Goal: Task Accomplishment & Management: Manage account settings

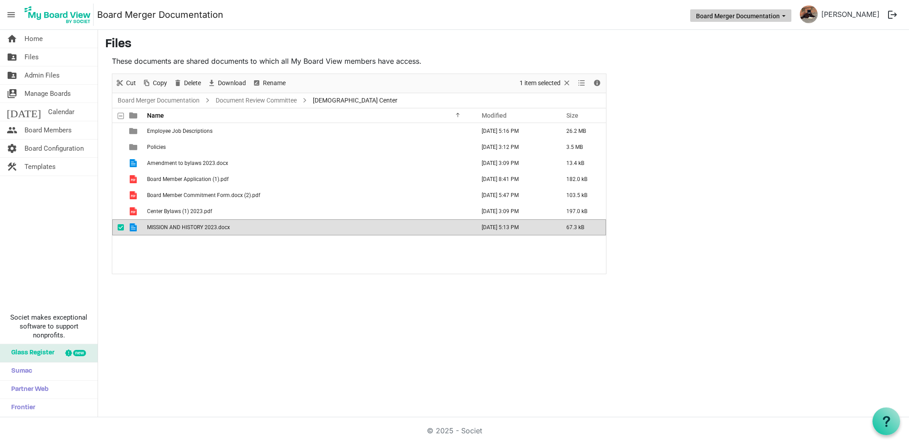
click at [788, 16] on span "Board Merger Documentation dropdownbutton" at bounding box center [784, 16] width 8 height 4
click at [714, 45] on li "The [DEMOGRAPHIC_DATA] Center Board" at bounding box center [766, 49] width 129 height 16
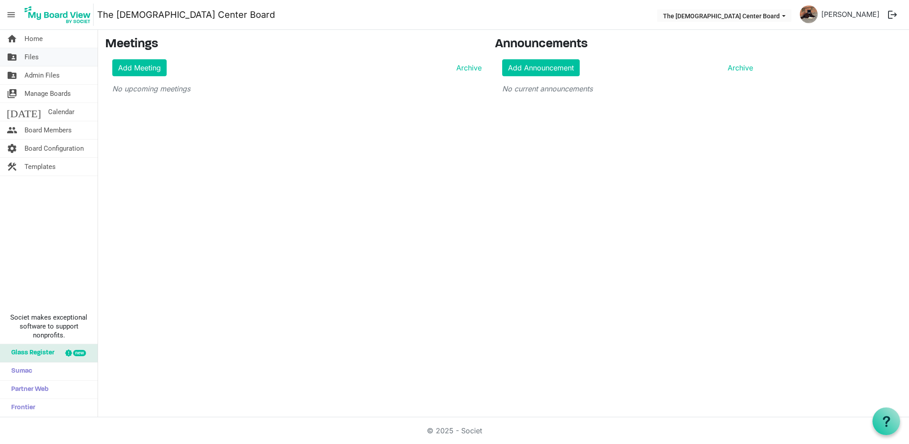
click at [36, 56] on span "Files" at bounding box center [32, 57] width 14 height 18
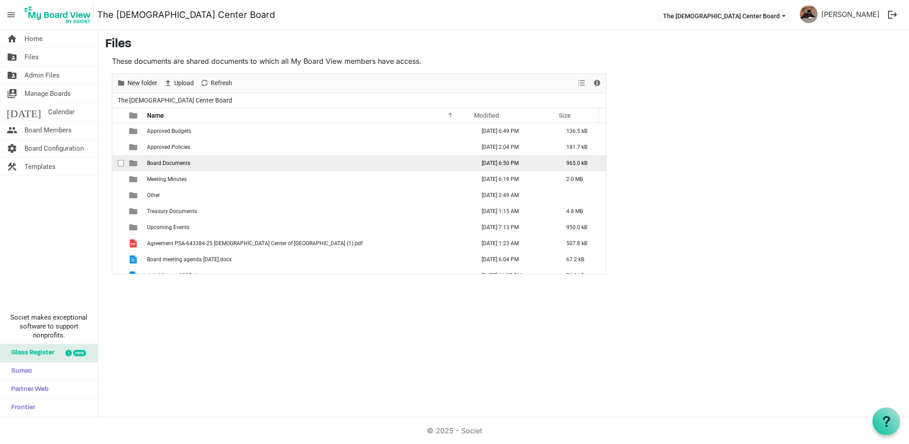
click at [174, 159] on td "Board Documents" at bounding box center [308, 163] width 328 height 16
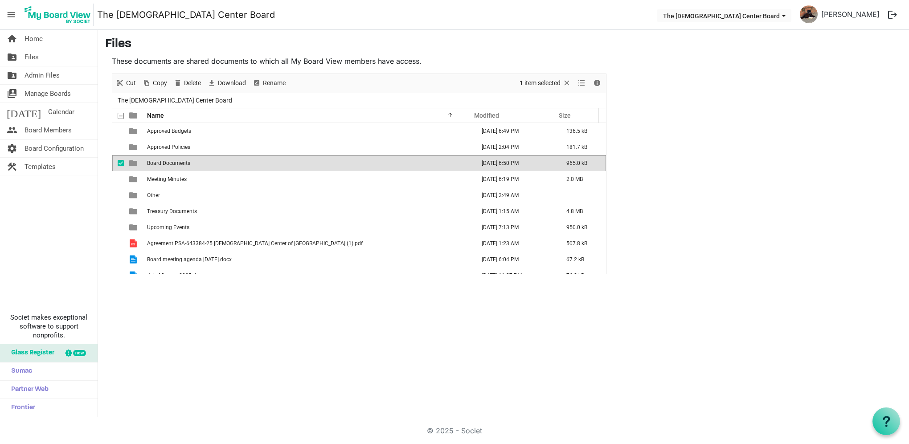
click at [174, 159] on td "Board Documents" at bounding box center [308, 163] width 328 height 16
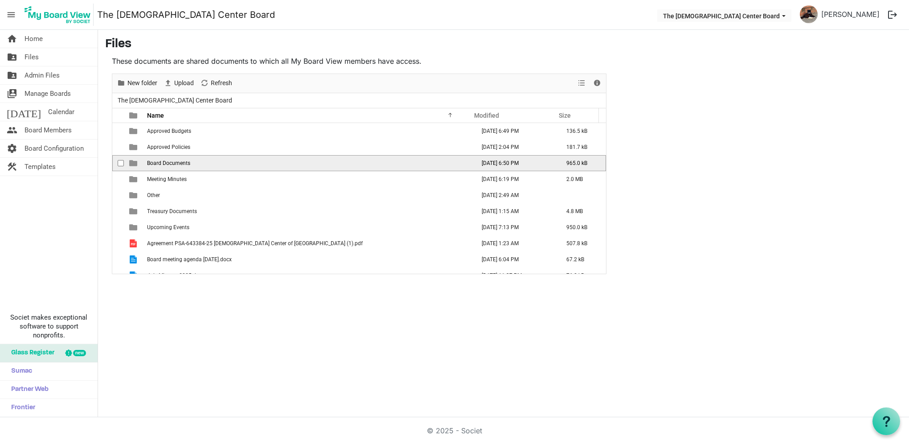
click at [174, 159] on td "Board Documents" at bounding box center [308, 163] width 328 height 16
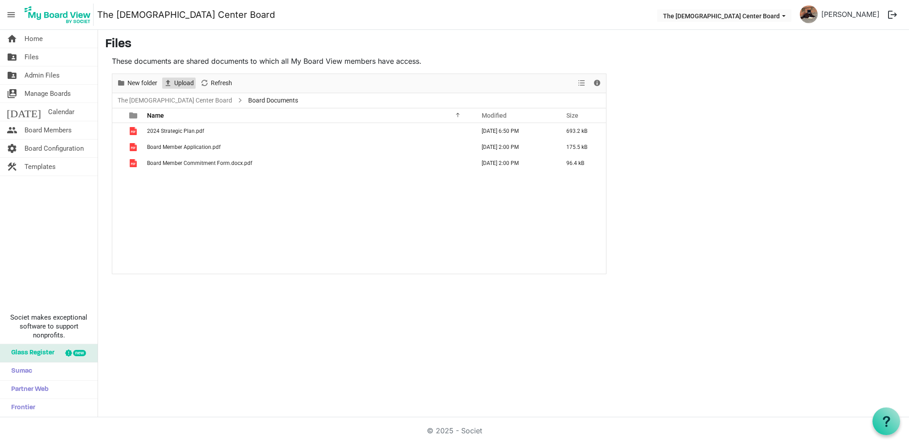
click at [174, 85] on span "Upload" at bounding box center [183, 83] width 21 height 11
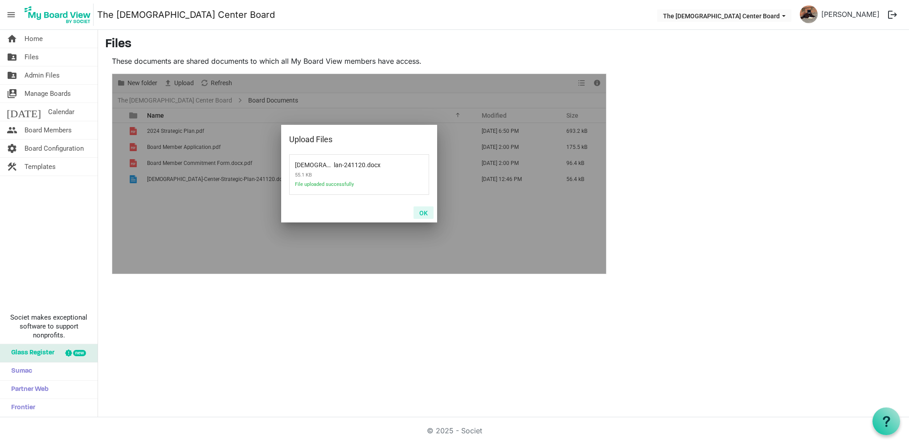
click at [421, 211] on button "OK" at bounding box center [423, 212] width 20 height 12
